Goal: Information Seeking & Learning: Understand process/instructions

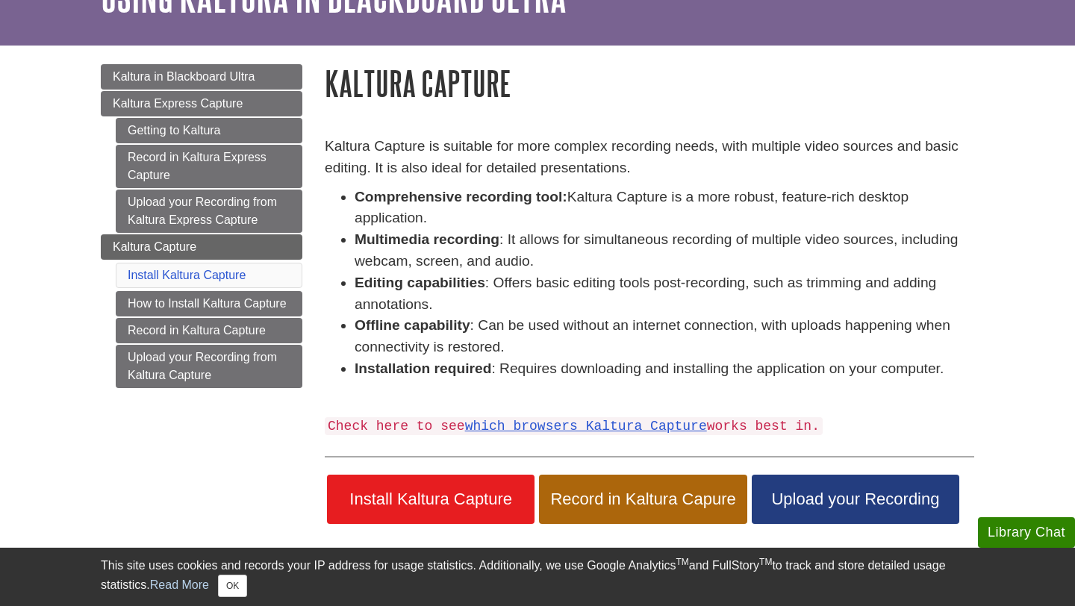
scroll to position [99, 0]
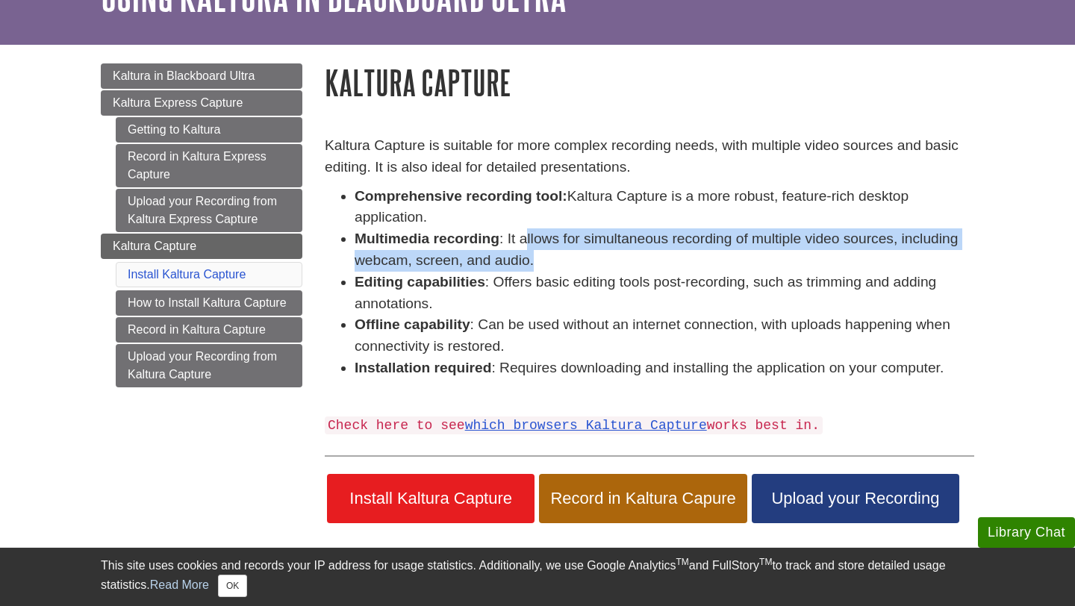
drag, startPoint x: 526, startPoint y: 237, endPoint x: 592, endPoint y: 260, distance: 69.4
click at [592, 260] on li "Multimedia recording : It allows for simultaneous recording of multiple video s…" at bounding box center [665, 249] width 620 height 43
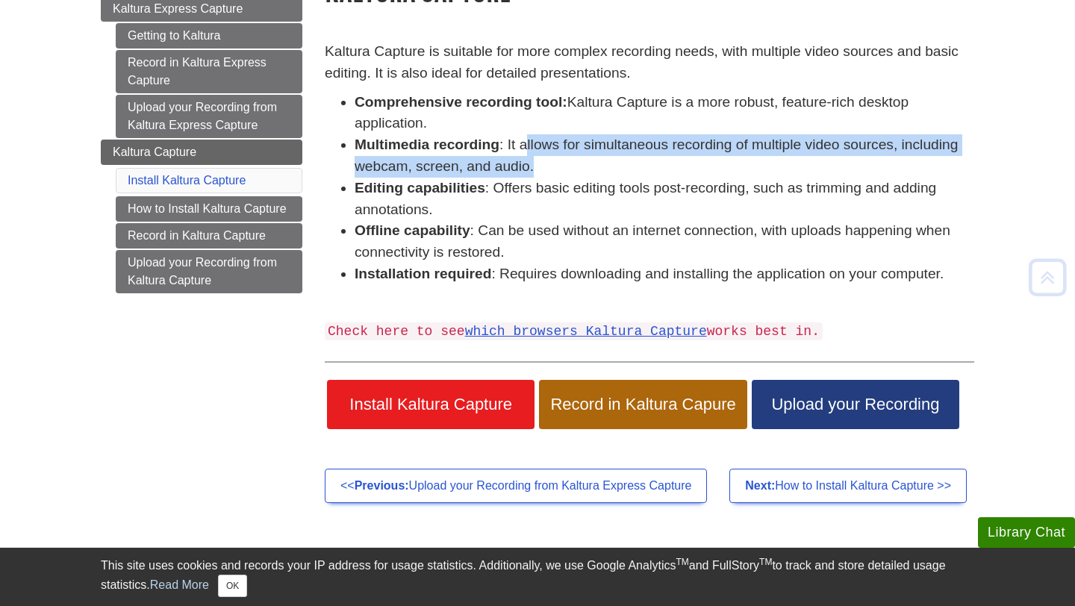
scroll to position [196, 0]
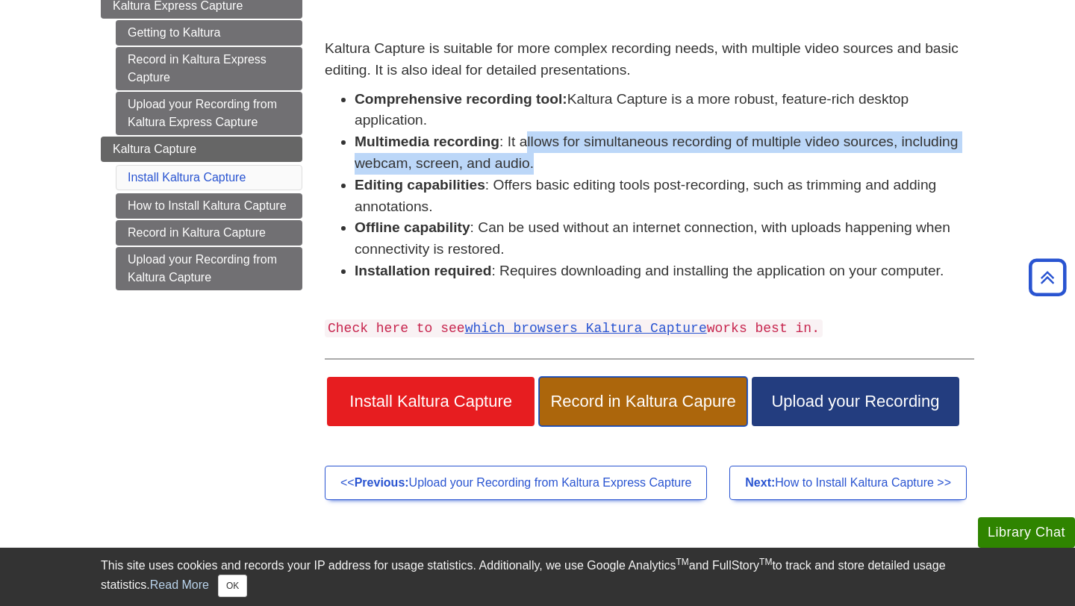
click at [608, 410] on span "Record in Kaltura Capure" at bounding box center [642, 401] width 185 height 19
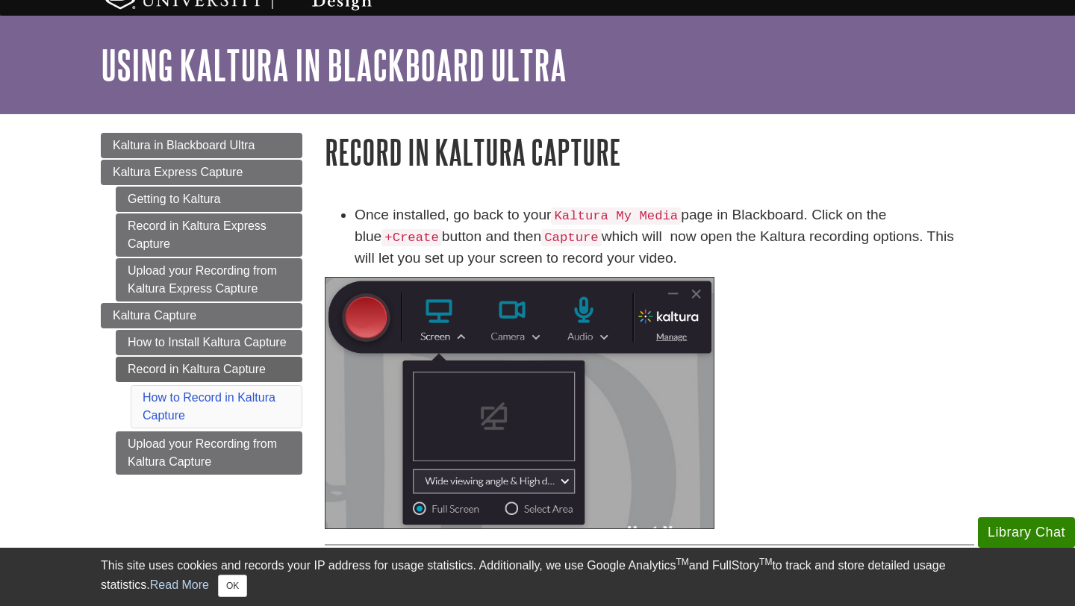
scroll to position [38, 0]
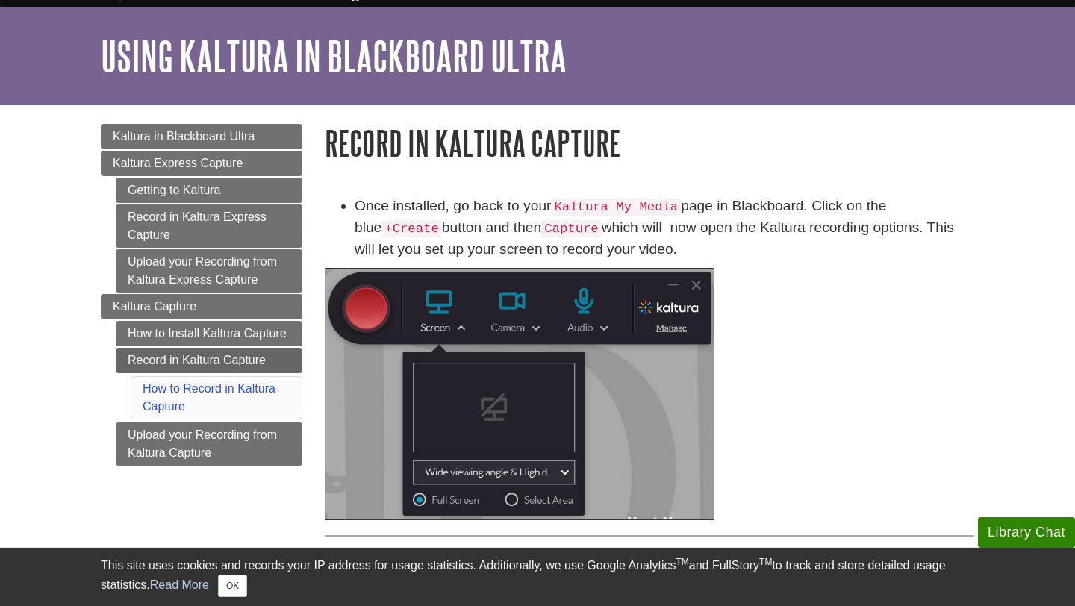
click at [381, 231] on code "+Create" at bounding box center [411, 228] width 60 height 17
click at [216, 340] on link "How to Install Kaltura Capture" at bounding box center [209, 333] width 187 height 25
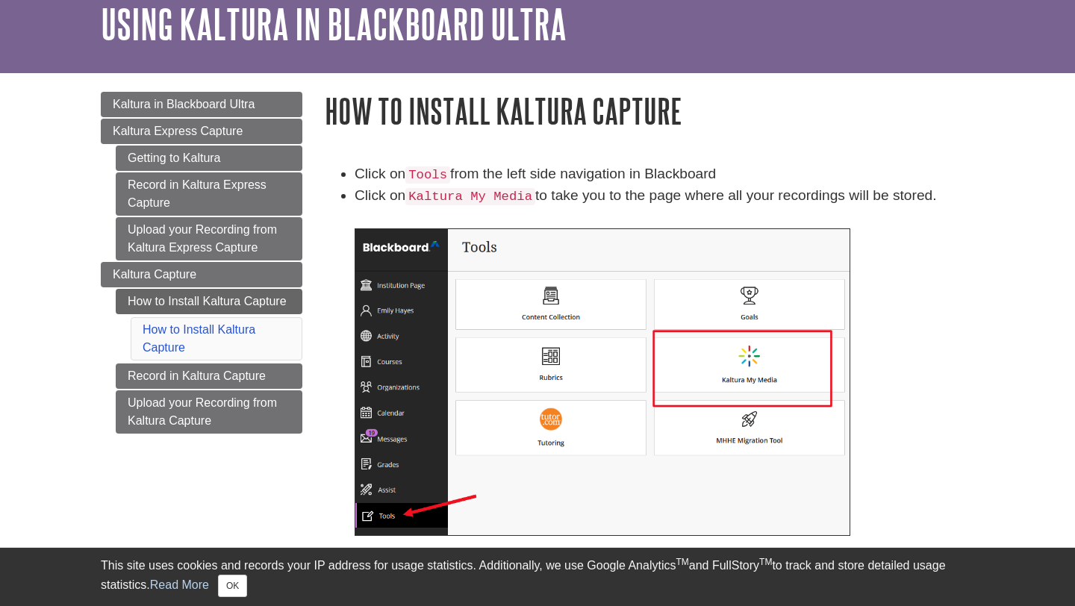
scroll to position [78, 0]
